Goal: Task Accomplishment & Management: Manage account settings

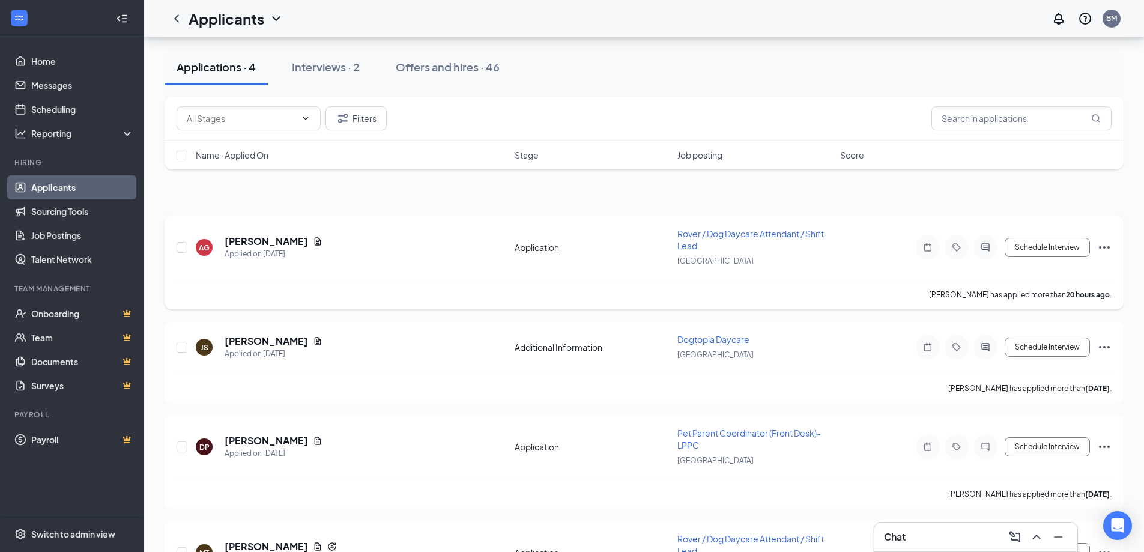
scroll to position [151, 0]
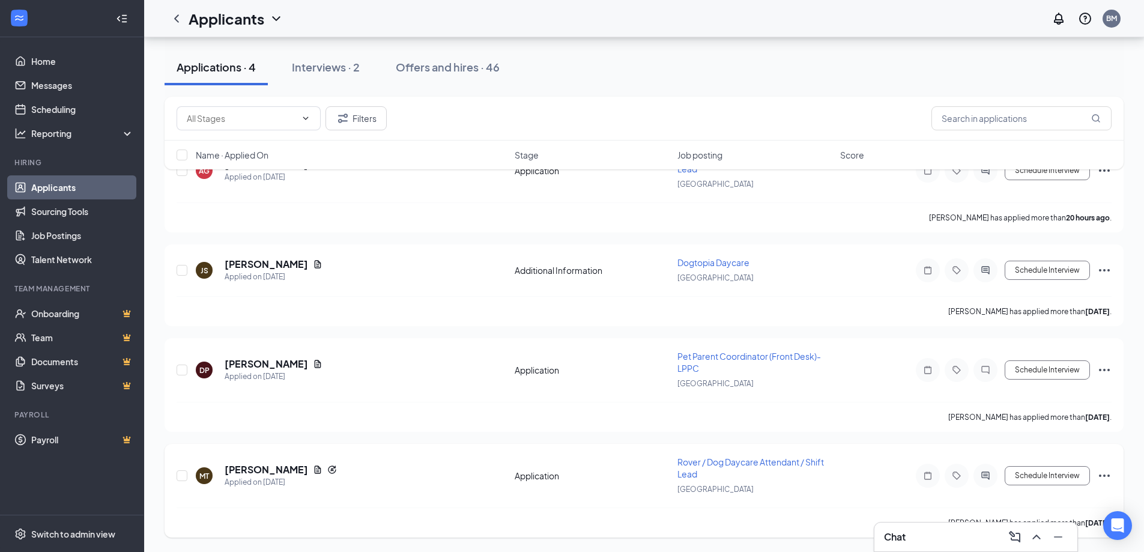
click at [1109, 479] on icon "Ellipses" at bounding box center [1104, 475] width 14 height 14
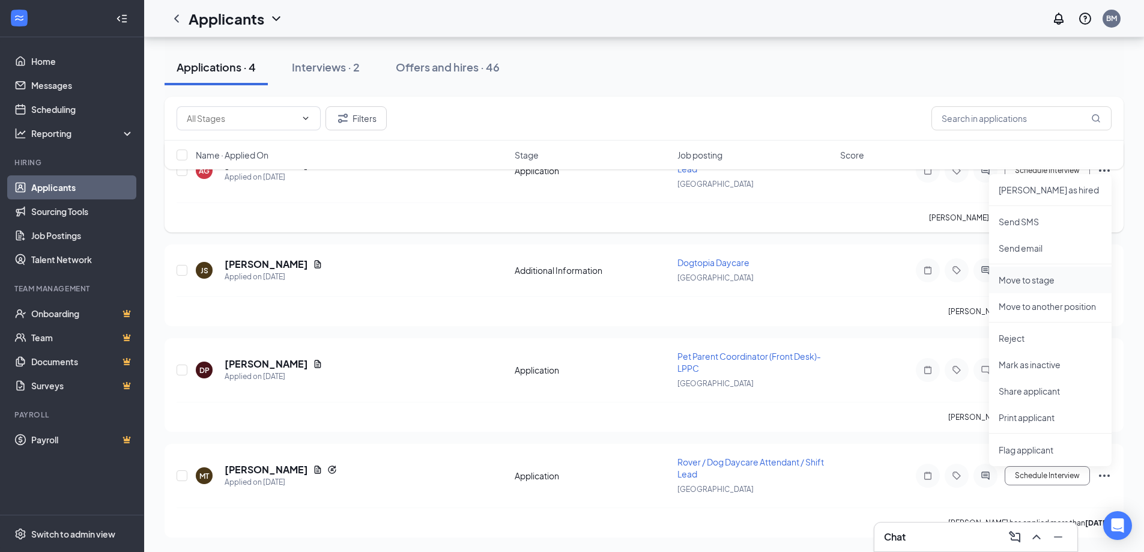
click at [1050, 276] on p "Move to stage" at bounding box center [1049, 280] width 103 height 12
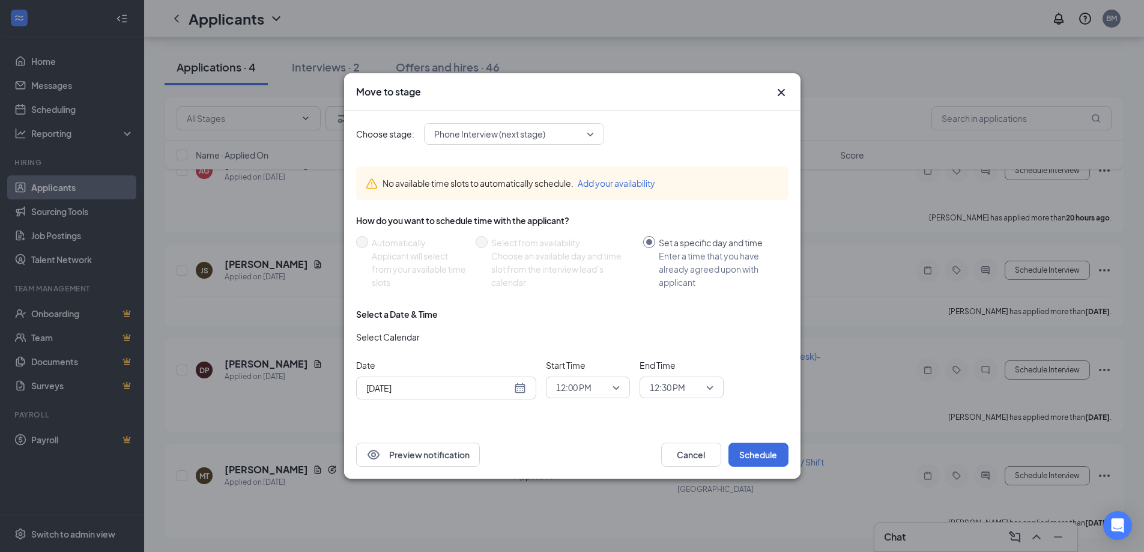
click at [489, 134] on span "Phone Interview (next stage)" at bounding box center [489, 134] width 111 height 18
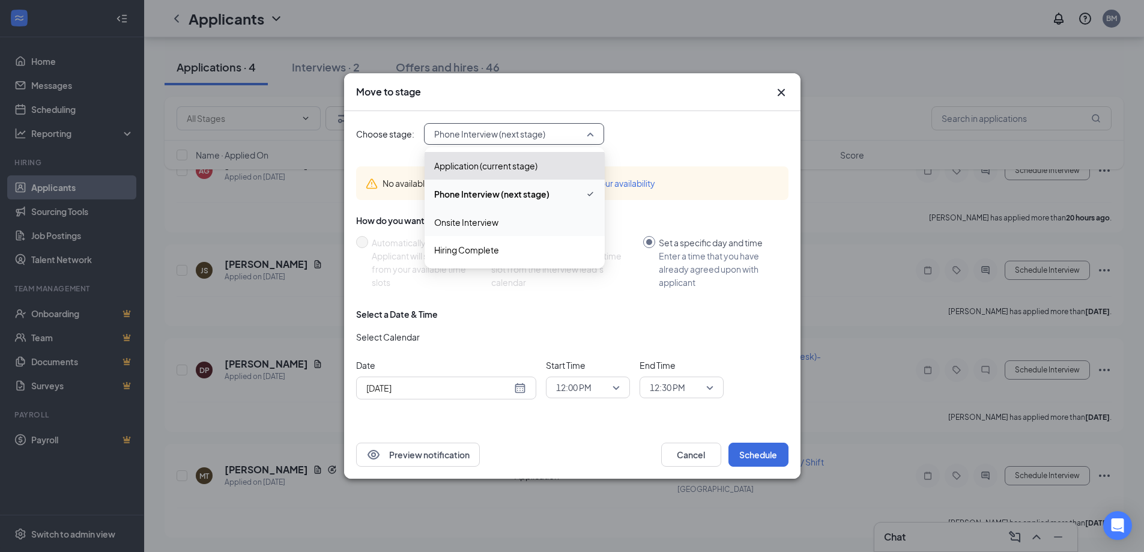
click at [492, 222] on span "Onsite Interview" at bounding box center [466, 221] width 64 height 13
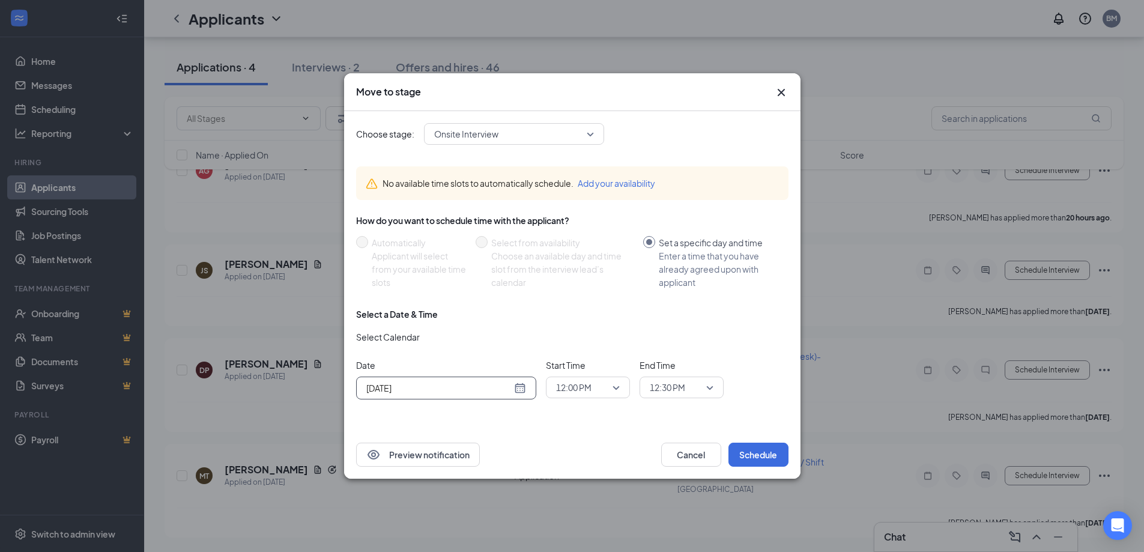
click at [481, 380] on div "Aug 26, 2025" at bounding box center [446, 387] width 180 height 23
type input "Aug 27, 2025"
click at [433, 338] on div "27" at bounding box center [439, 341] width 14 height 14
click at [600, 387] on span "12:00 PM" at bounding box center [582, 387] width 53 height 18
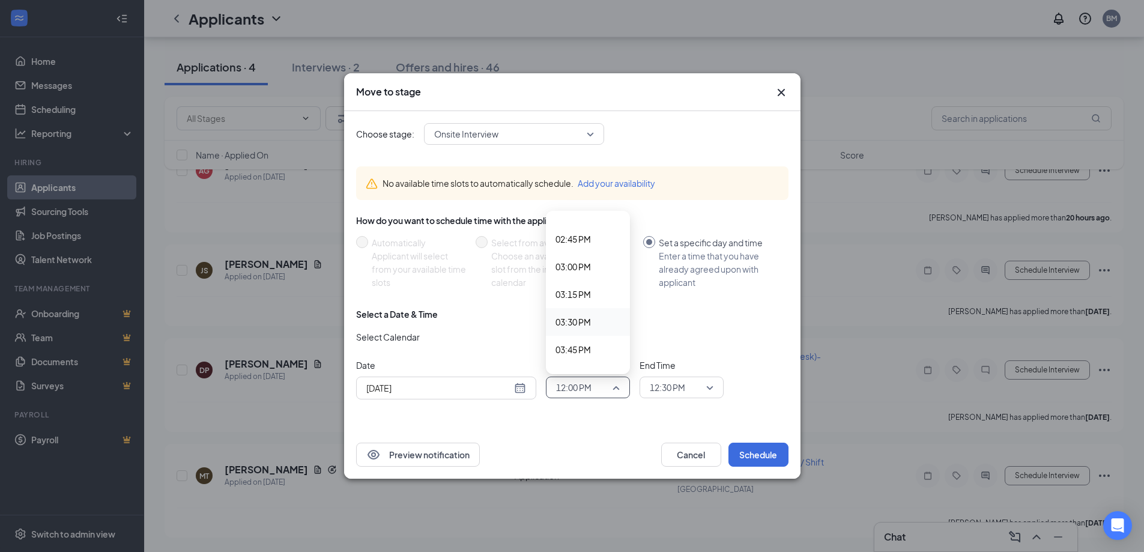
click at [579, 324] on span "03:30 PM" at bounding box center [572, 321] width 35 height 13
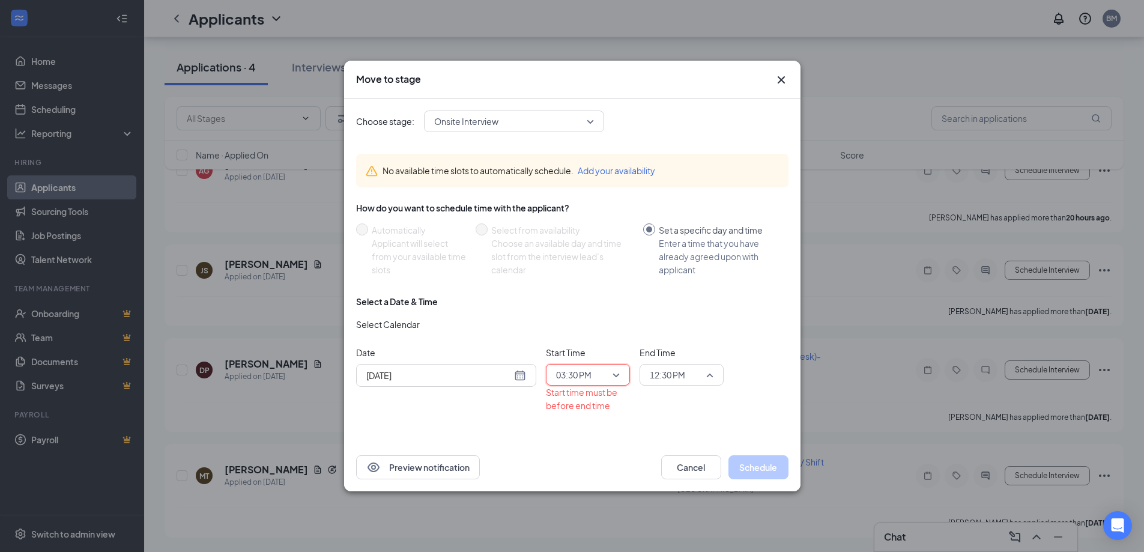
click at [668, 374] on span "12:30 PM" at bounding box center [667, 375] width 35 height 18
click at [666, 285] on span "03:45 PM" at bounding box center [666, 281] width 35 height 13
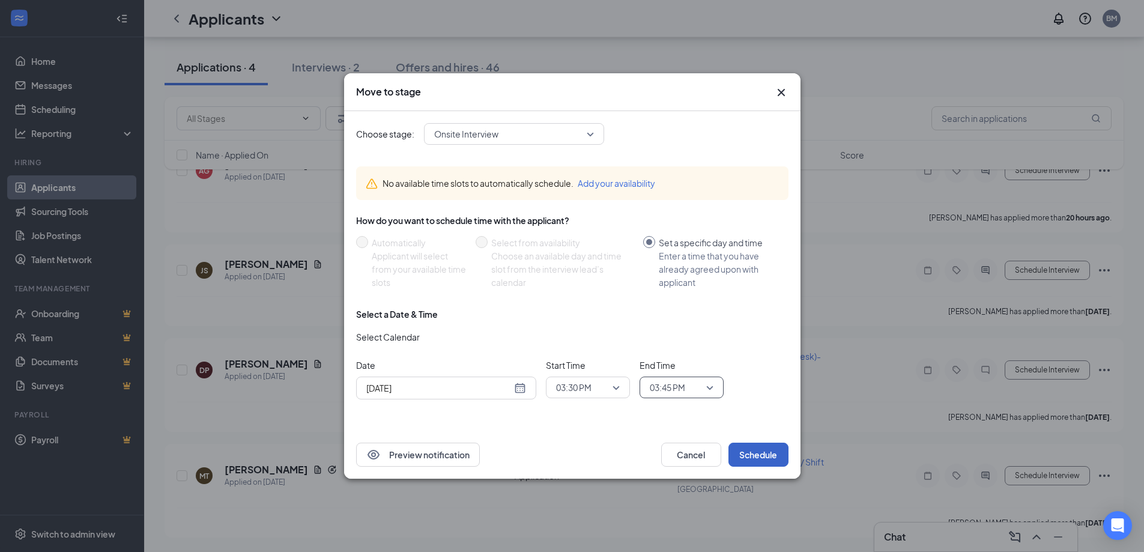
click at [768, 451] on button "Schedule" at bounding box center [758, 454] width 60 height 24
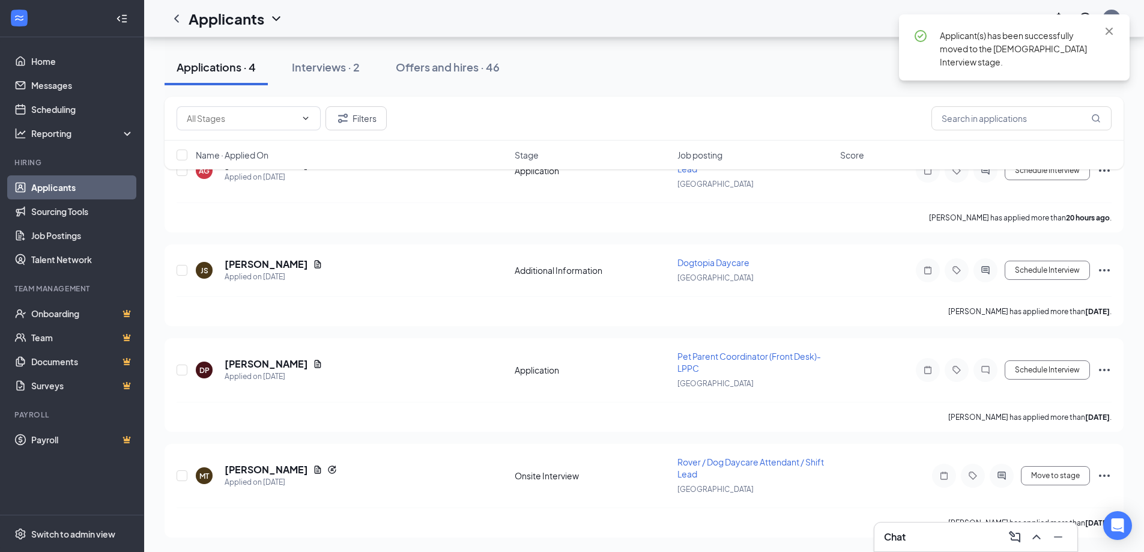
click at [926, 532] on div "Chat" at bounding box center [976, 536] width 184 height 19
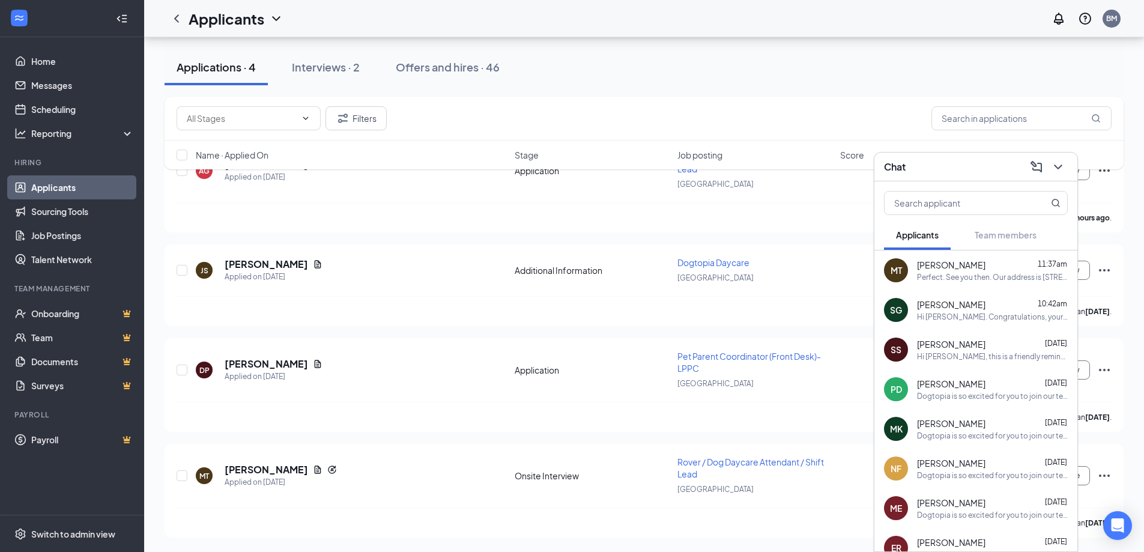
click at [940, 279] on div "Perfect. See you then. Our address is 80 Rosie Square Wood Ridge, NJ 07075, Ple…" at bounding box center [992, 277] width 151 height 10
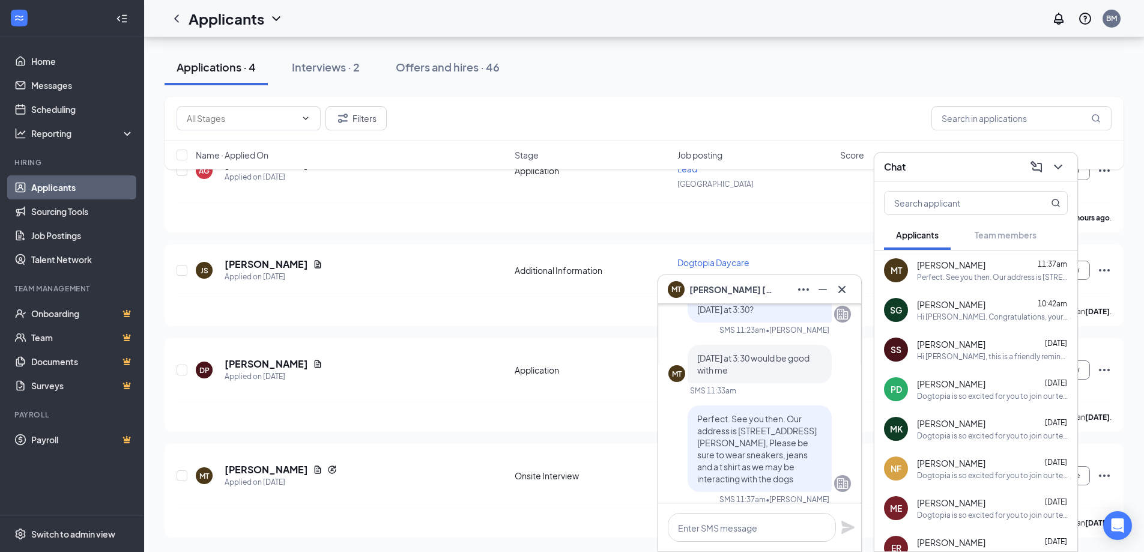
scroll to position [-180, 0]
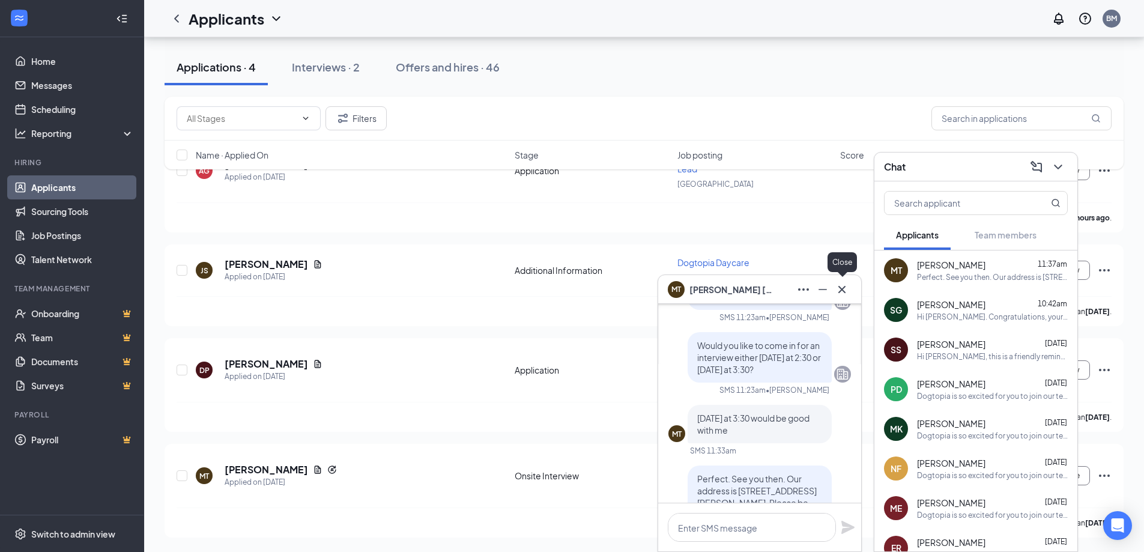
click at [841, 285] on icon "Cross" at bounding box center [841, 289] width 14 height 14
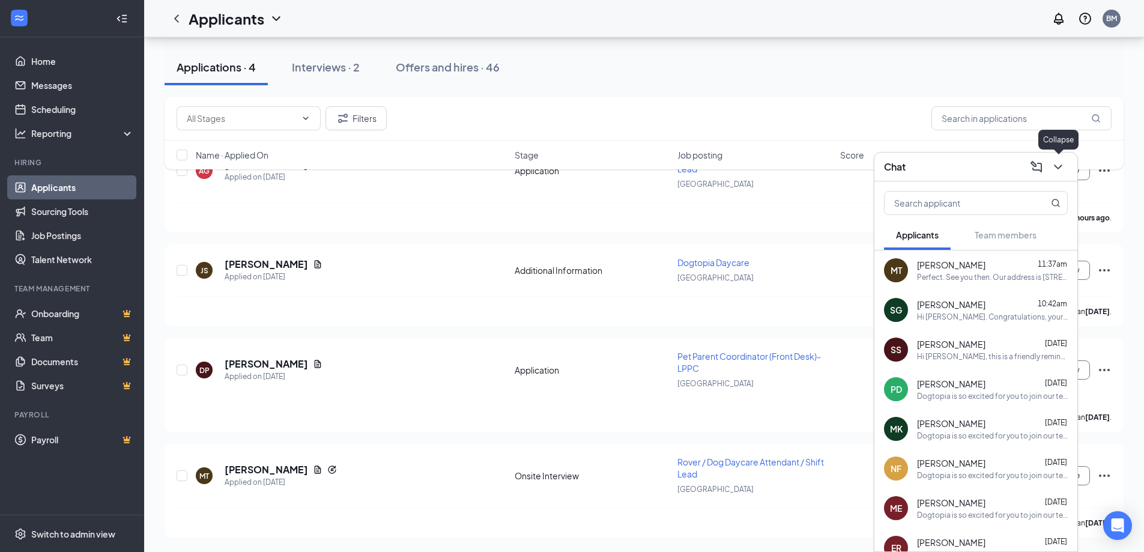
click at [1058, 163] on icon "ChevronDown" at bounding box center [1057, 167] width 14 height 14
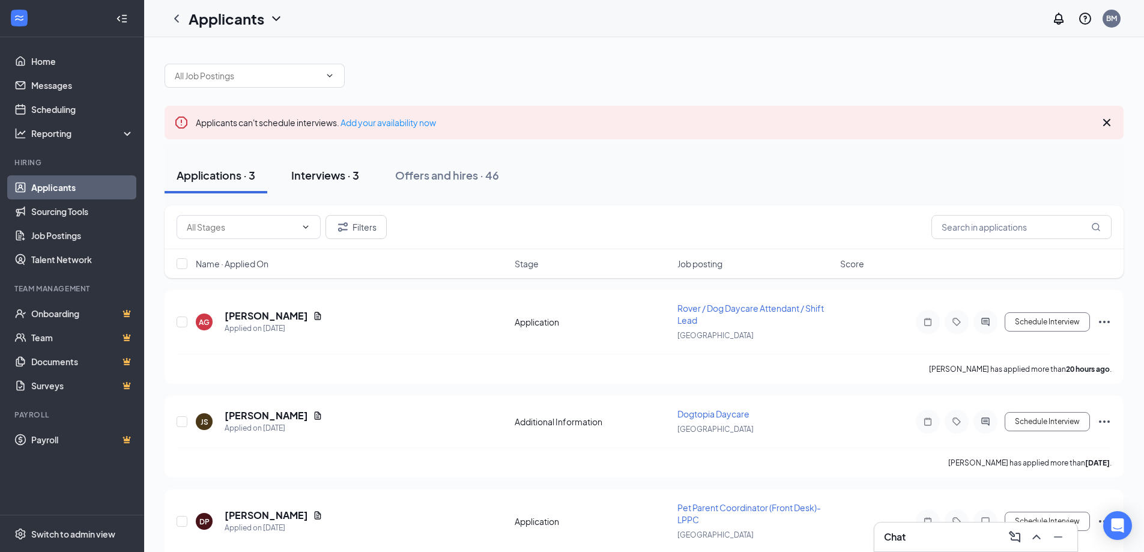
click at [322, 178] on div "Interviews · 3" at bounding box center [325, 174] width 68 height 15
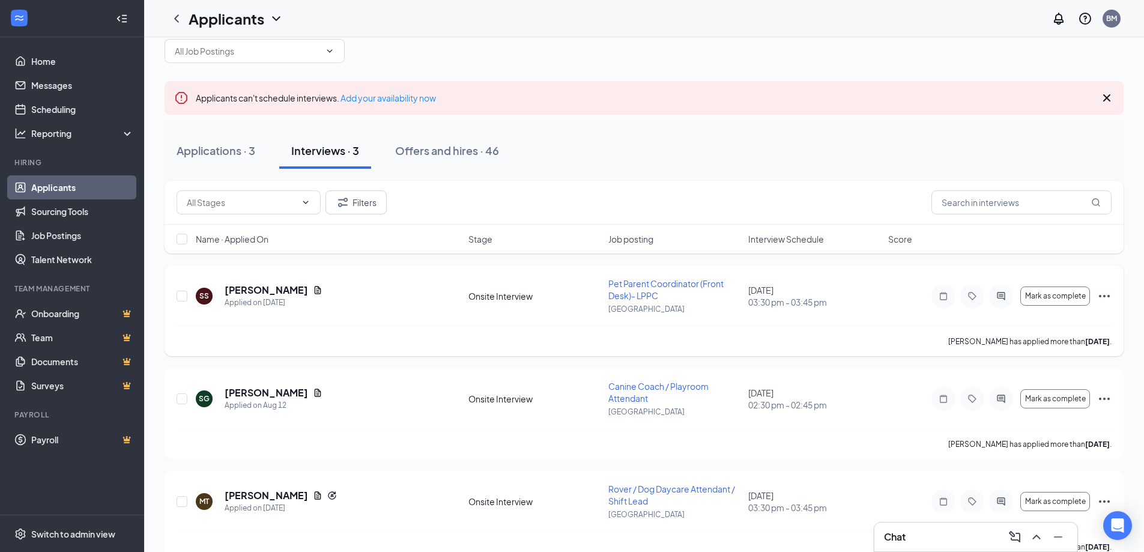
scroll to position [49, 0]
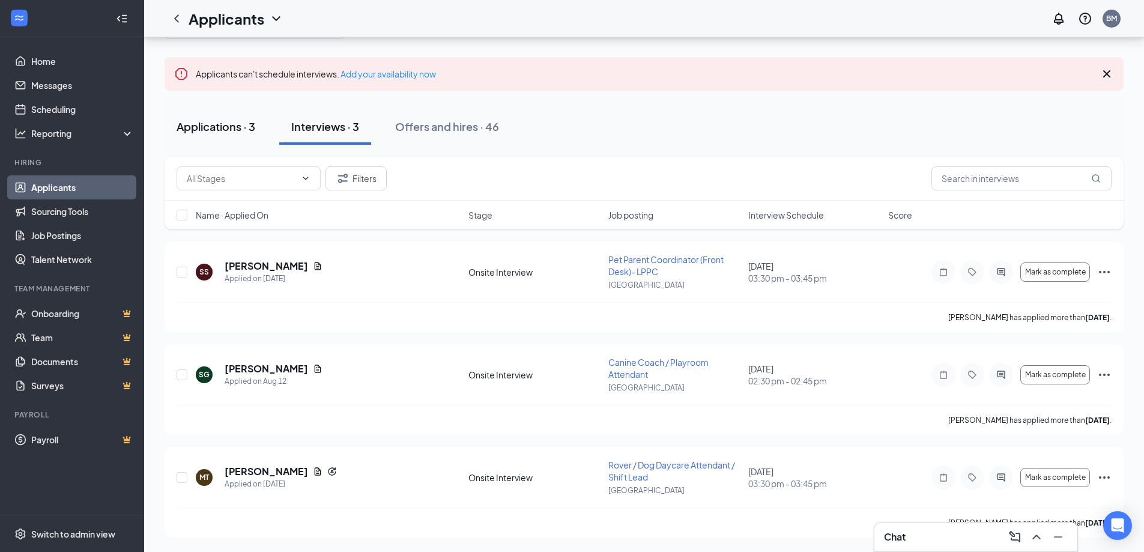
click at [235, 125] on div "Applications · 3" at bounding box center [215, 126] width 79 height 15
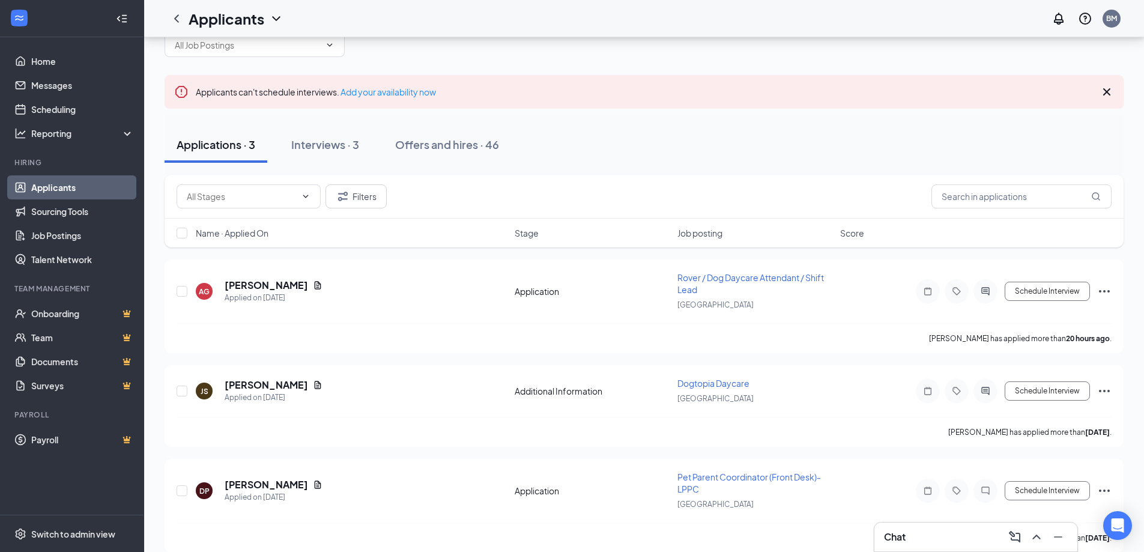
scroll to position [46, 0]
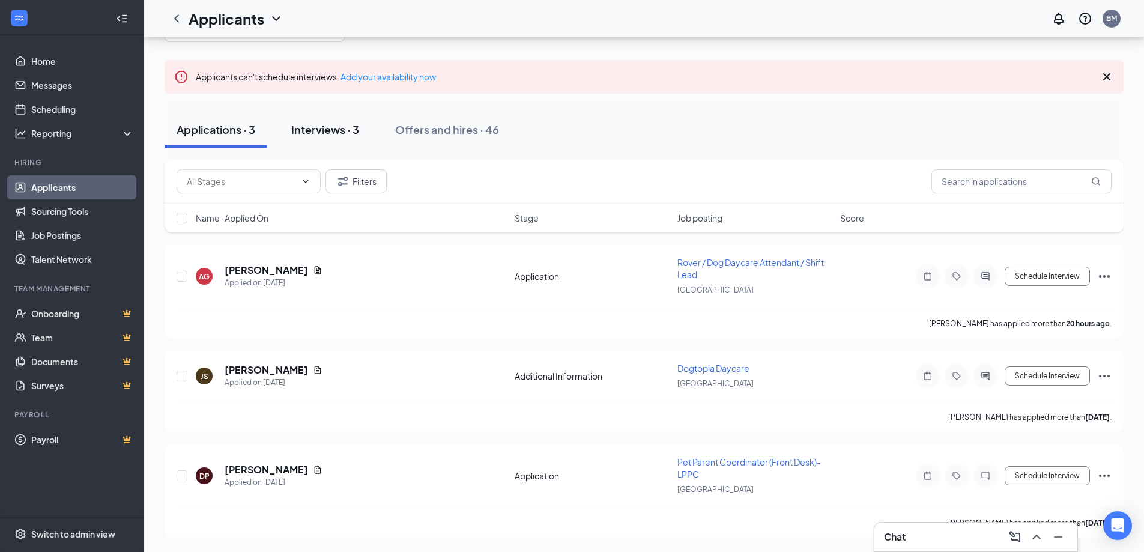
click at [339, 136] on div "Interviews · 3" at bounding box center [325, 129] width 68 height 15
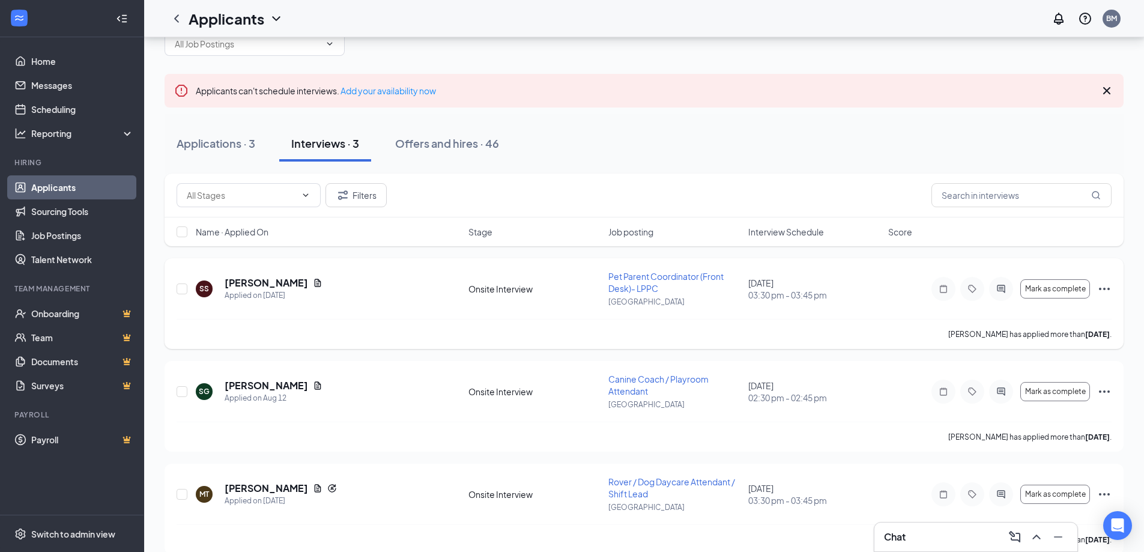
scroll to position [49, 0]
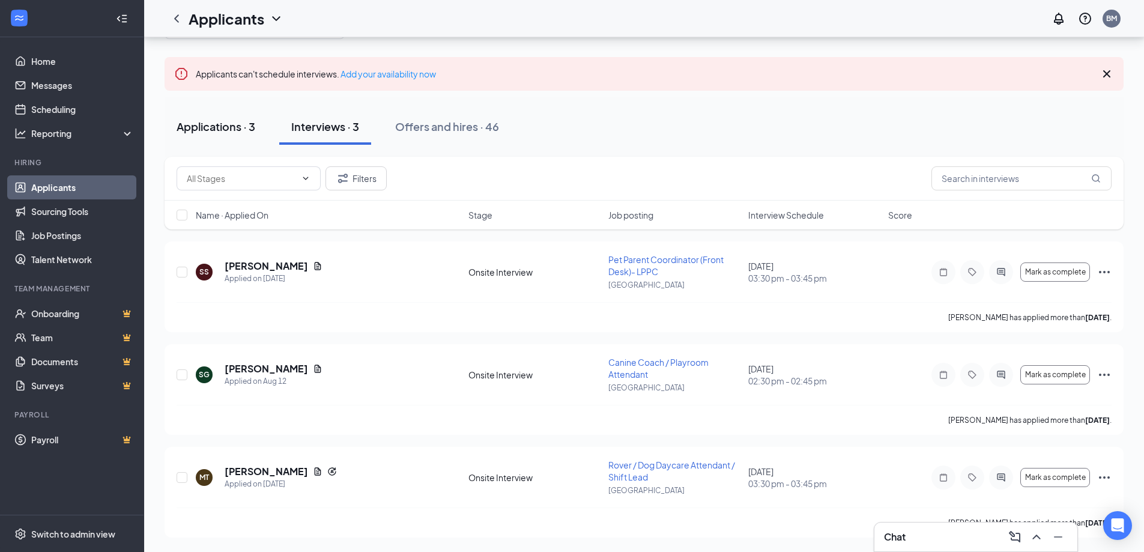
click at [217, 130] on div "Applications · 3" at bounding box center [215, 126] width 79 height 15
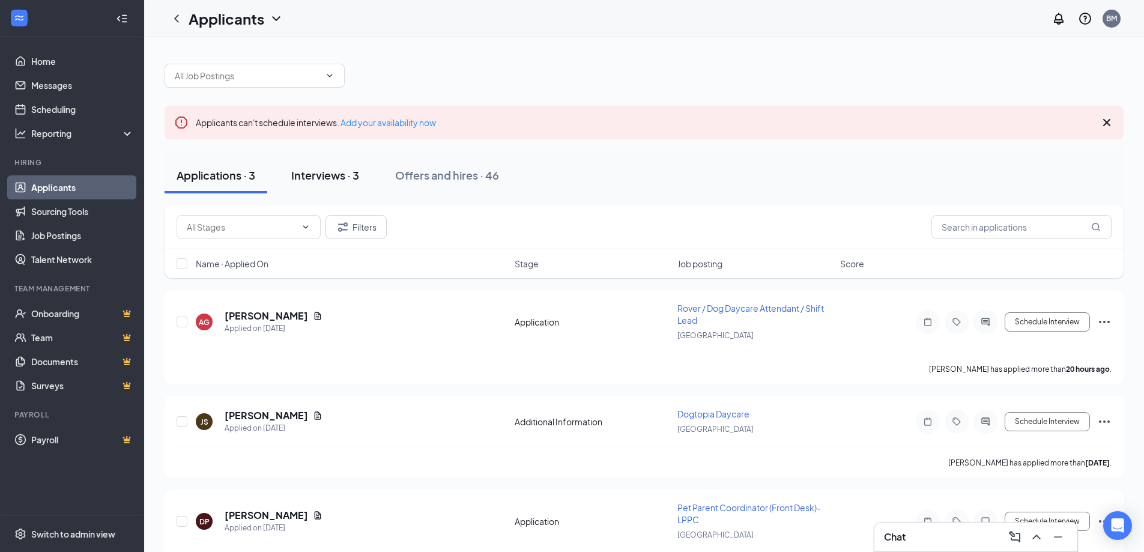
click at [354, 187] on button "Interviews · 3" at bounding box center [325, 175] width 92 height 36
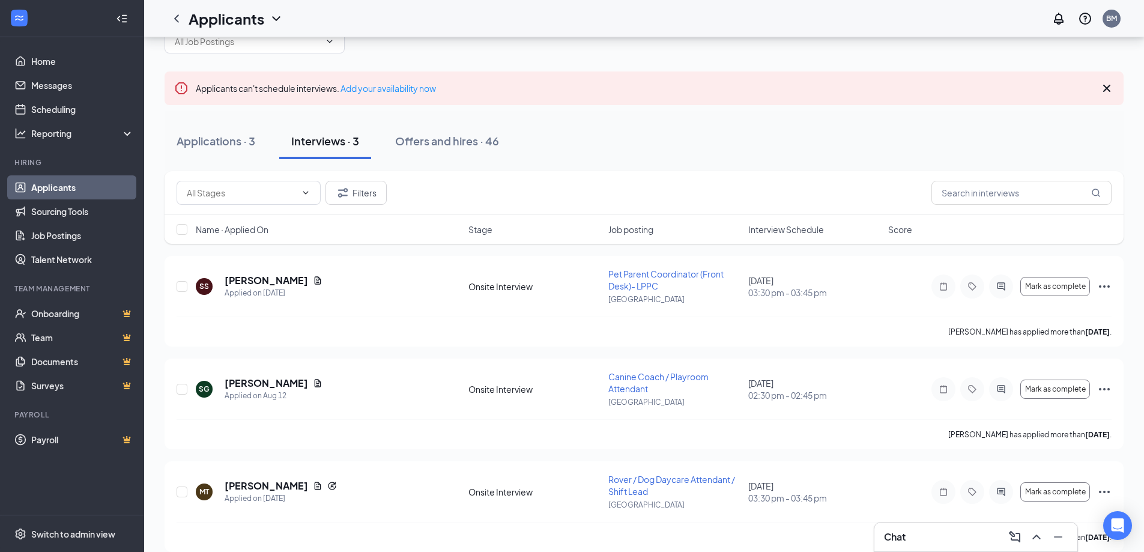
scroll to position [49, 0]
